Goal: Navigation & Orientation: Find specific page/section

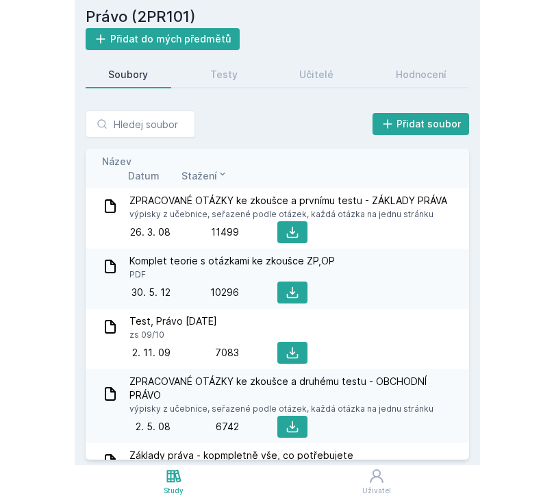
scroll to position [18, 0]
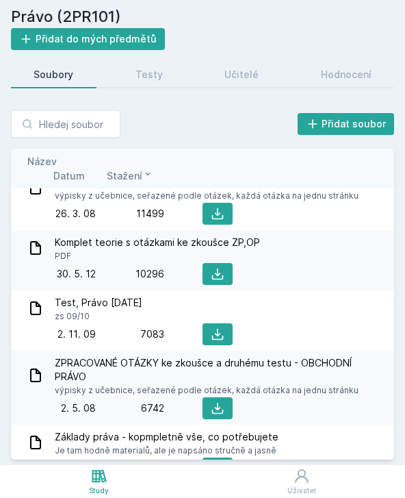
click at [80, 12] on h2 "Právo (2PR101)" at bounding box center [202, 16] width 383 height 23
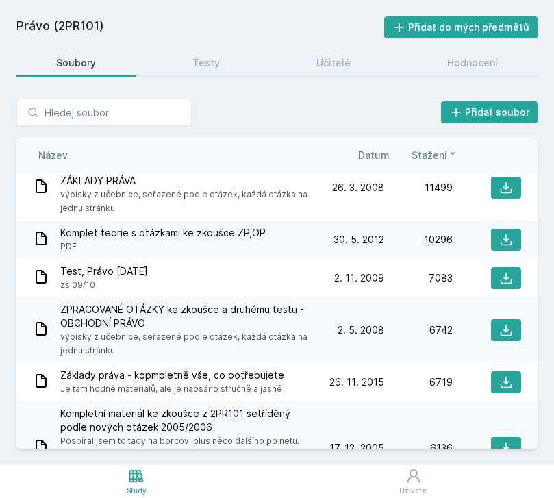
click at [58, 29] on h2 "Právo (2PR101)" at bounding box center [200, 27] width 368 height 22
click at [71, 69] on div "Soubory" at bounding box center [76, 63] width 40 height 14
click at [221, 64] on link "Testy" at bounding box center [206, 62] width 107 height 27
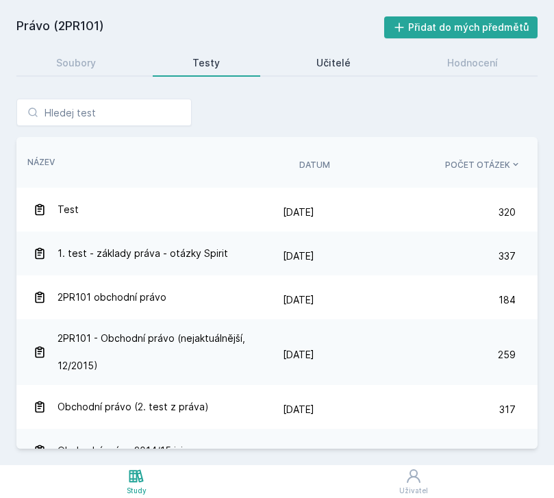
click at [327, 63] on div "Učitelé" at bounding box center [333, 63] width 34 height 14
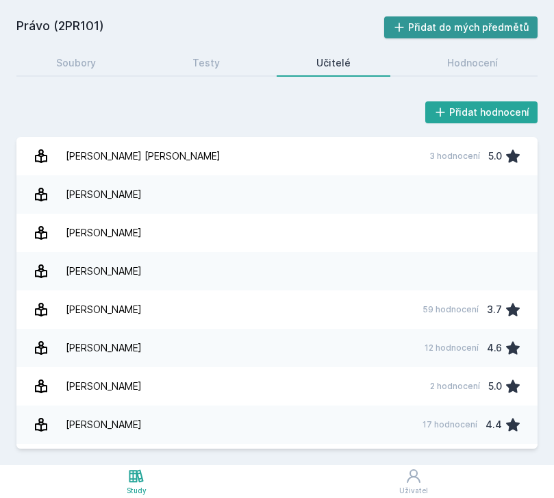
click at [405, 25] on button "Přidat do mých předmětů" at bounding box center [461, 27] width 154 height 22
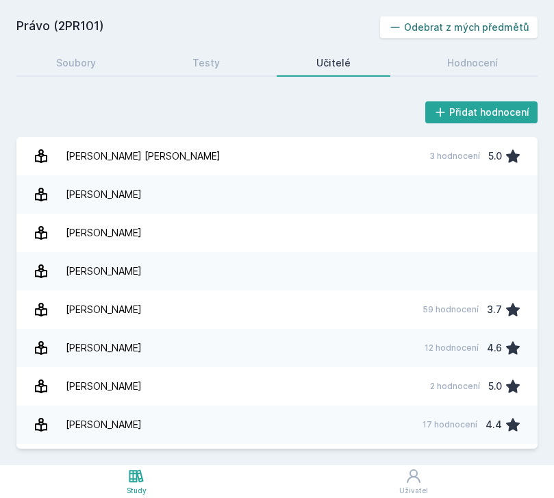
click at [405, 27] on button "Odebrat z mých předmětů" at bounding box center [459, 27] width 158 height 22
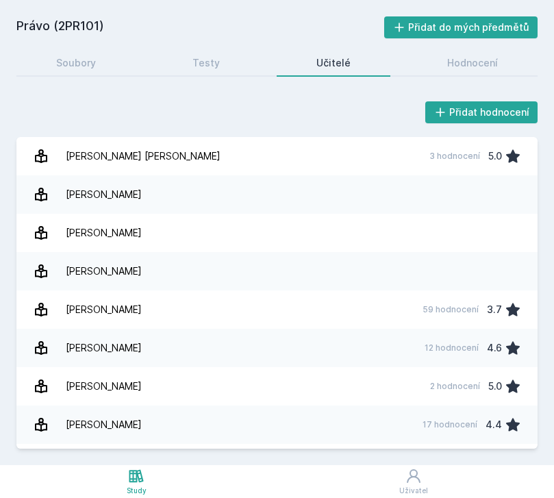
click at [132, 479] on icon at bounding box center [136, 476] width 16 height 16
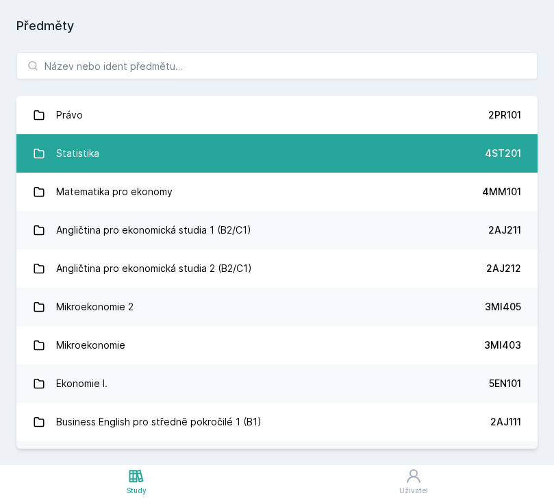
click at [108, 156] on link "Statistika 4ST201" at bounding box center [276, 153] width 521 height 38
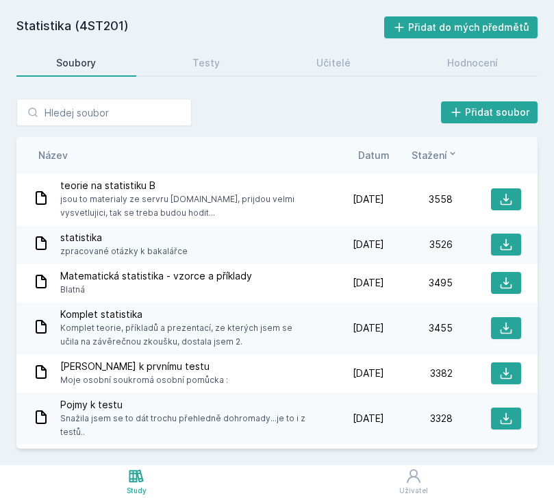
scroll to position [1169, 0]
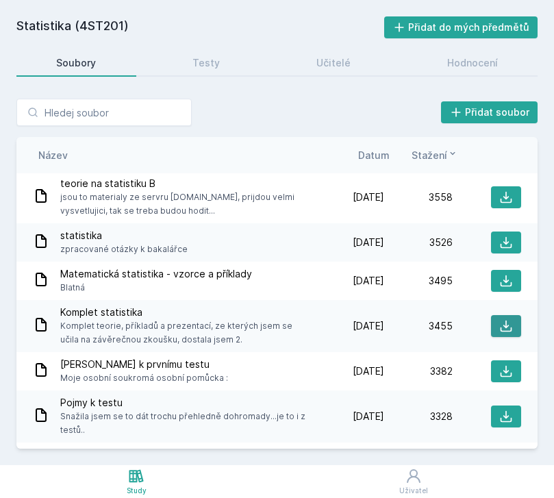
click at [405, 319] on icon at bounding box center [506, 326] width 14 height 14
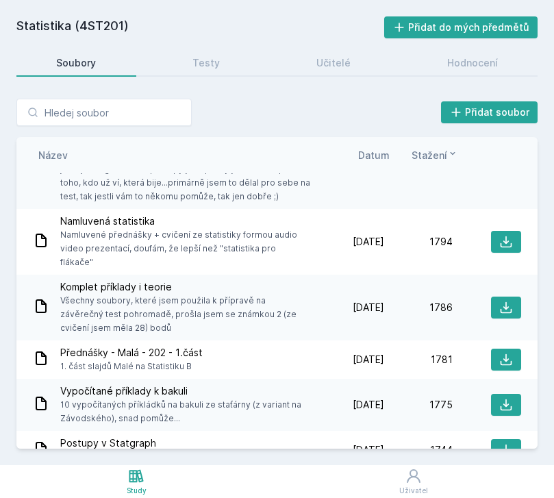
scroll to position [3942, 0]
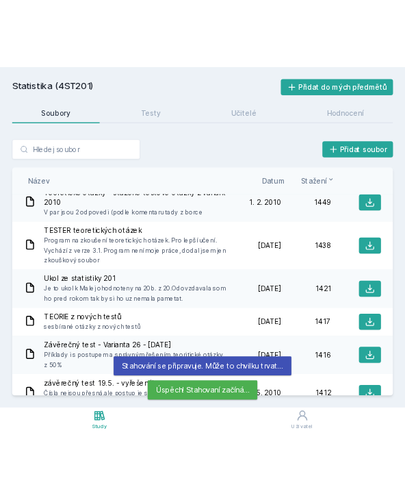
scroll to position [5419, 0]
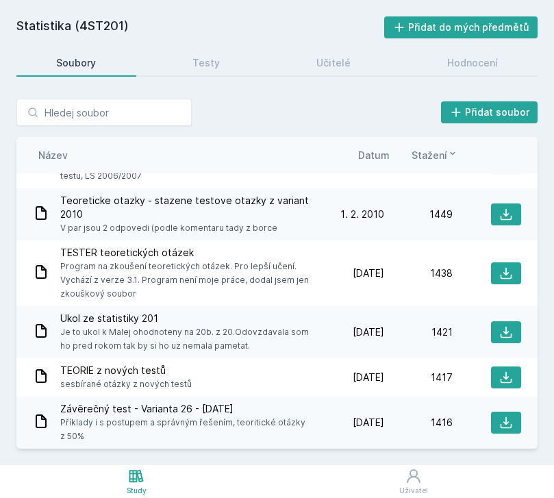
drag, startPoint x: 392, startPoint y: 19, endPoint x: -1, endPoint y: -1, distance: 393.5
